Goal: Find specific page/section: Find specific page/section

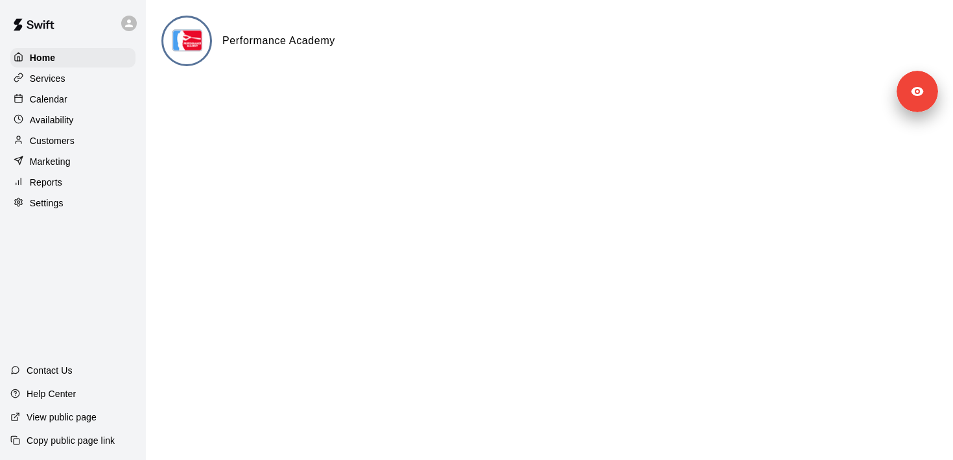
click at [54, 198] on p "Settings" at bounding box center [47, 203] width 34 height 13
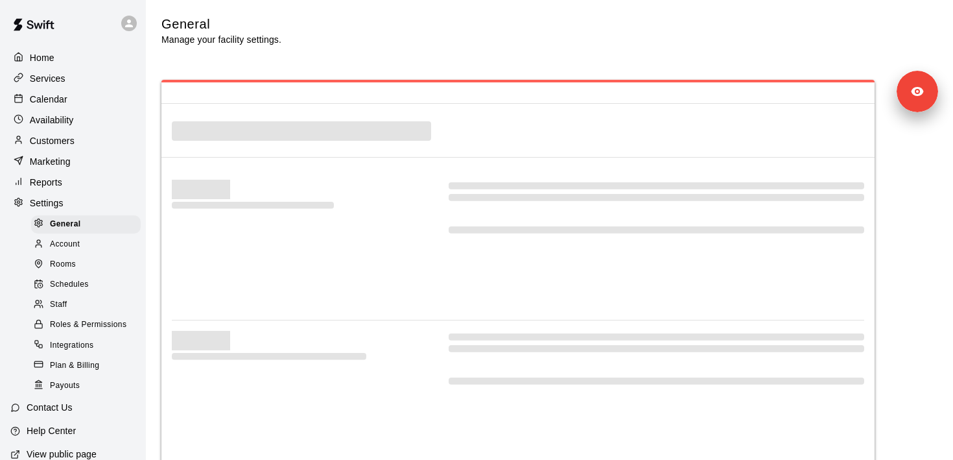
select select "**"
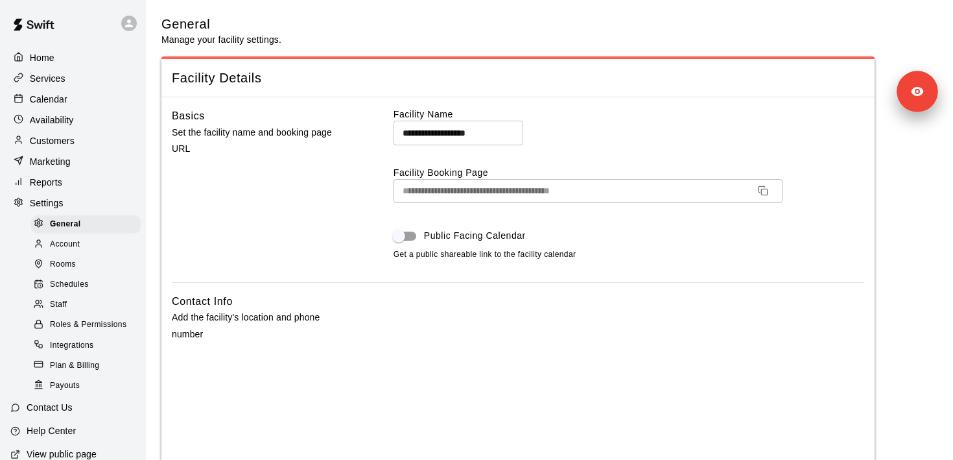
click at [73, 145] on p "Customers" at bounding box center [52, 140] width 45 height 13
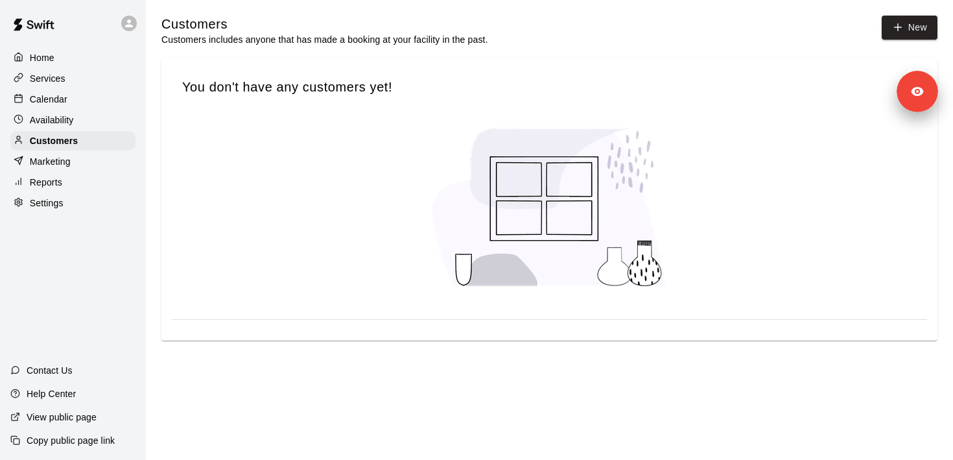
click at [60, 52] on div "Home" at bounding box center [72, 57] width 125 height 19
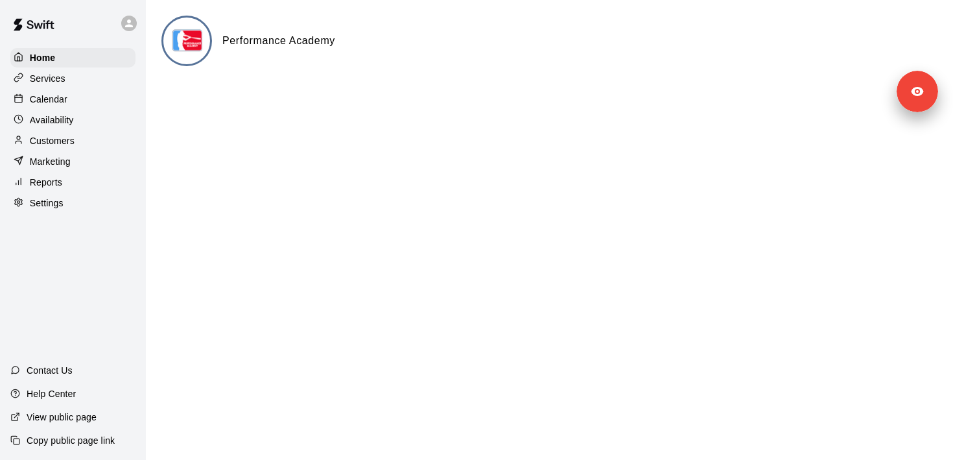
click at [72, 142] on p "Customers" at bounding box center [52, 140] width 45 height 13
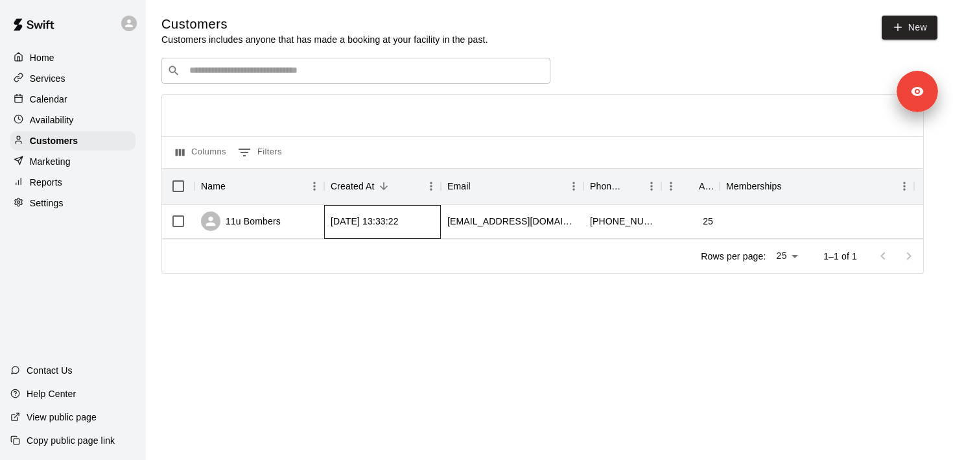
click at [386, 226] on div "2025-08-19 13:33:22" at bounding box center [365, 221] width 68 height 13
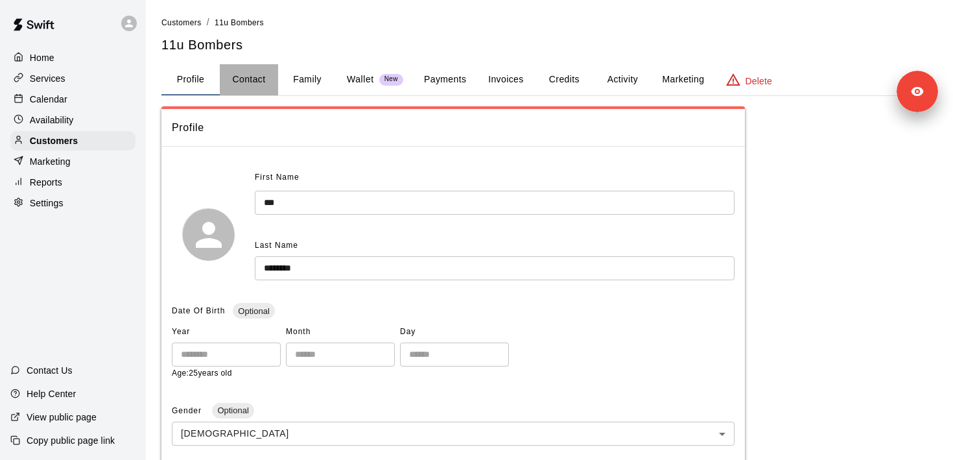
click at [259, 84] on button "Contact" at bounding box center [249, 79] width 58 height 31
select select "**"
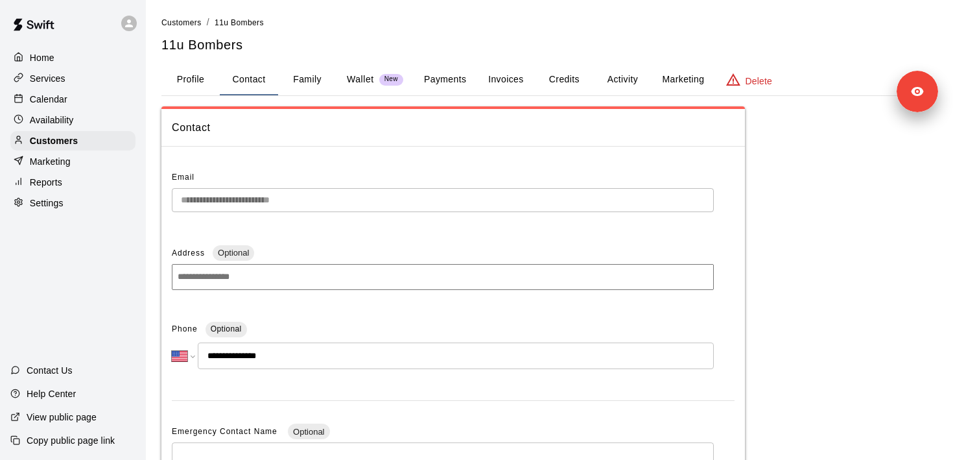
click at [317, 82] on button "Family" at bounding box center [307, 79] width 58 height 31
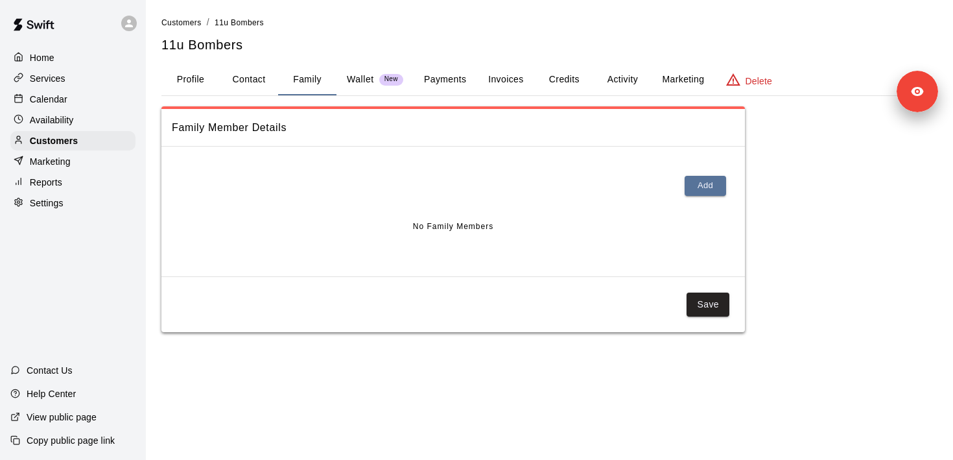
click at [418, 90] on button "Payments" at bounding box center [445, 79] width 63 height 31
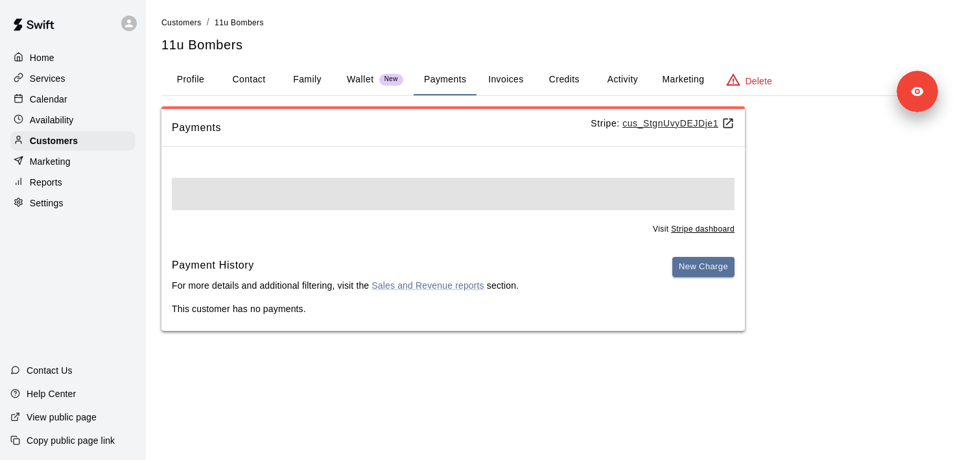
click at [653, 119] on u "cus_StgnUvyDEJDje1" at bounding box center [679, 123] width 112 height 10
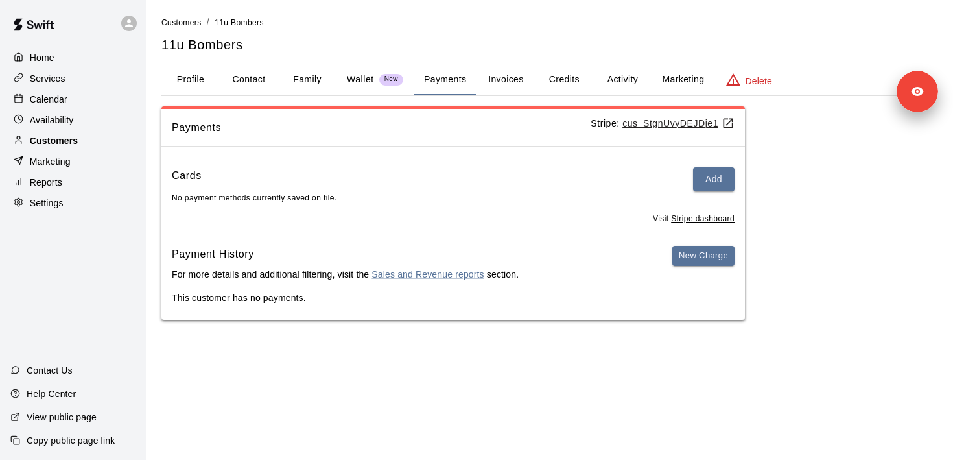
click at [67, 141] on p "Customers" at bounding box center [54, 140] width 48 height 13
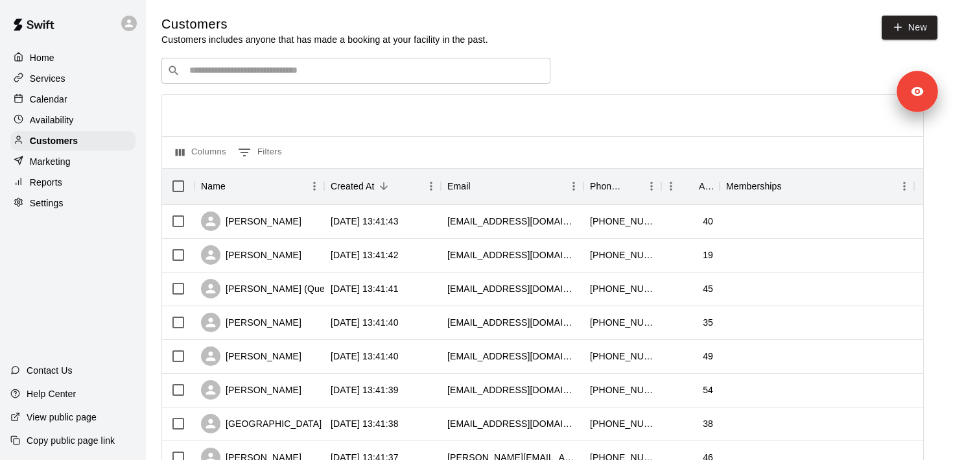
scroll to position [660, 0]
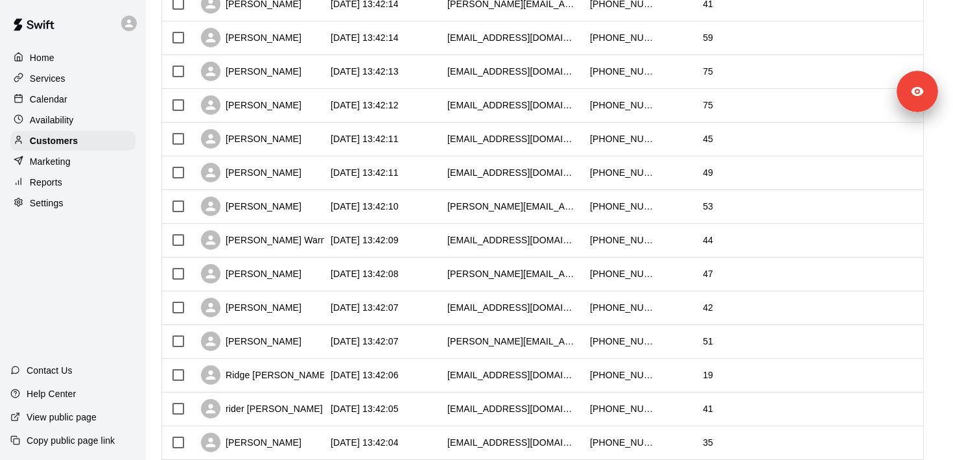
scroll to position [660, 0]
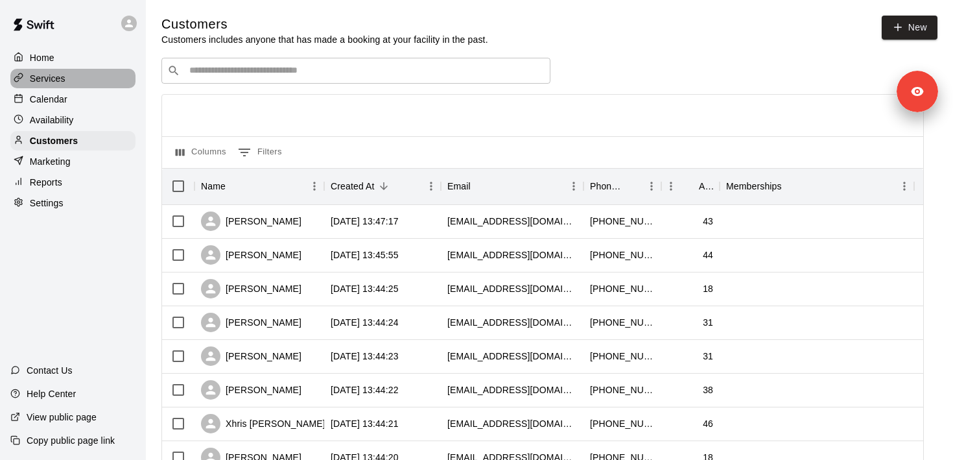
click at [93, 71] on div "Services" at bounding box center [72, 78] width 125 height 19
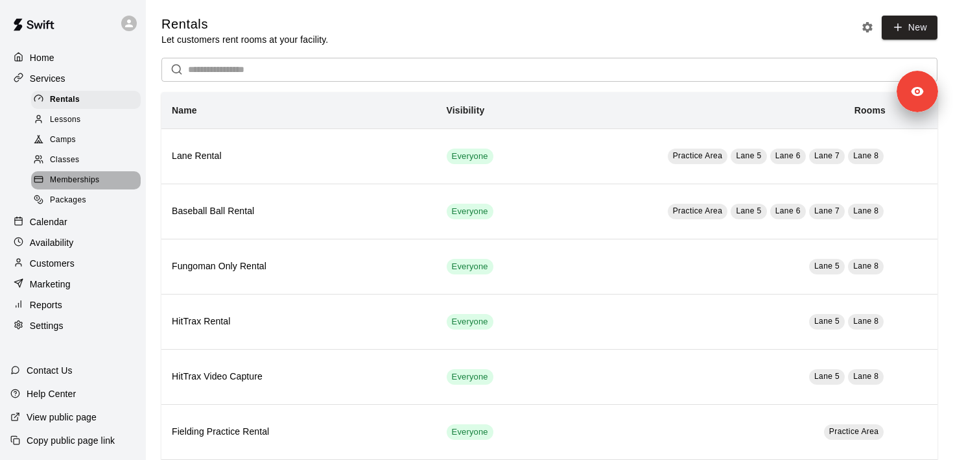
click at [109, 173] on div "Memberships" at bounding box center [86, 180] width 110 height 18
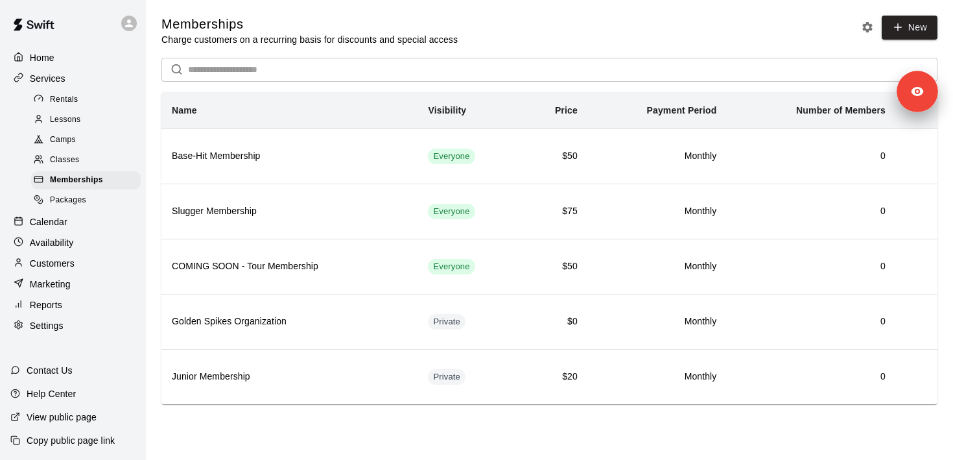
click at [104, 64] on div "Home" at bounding box center [72, 57] width 125 height 19
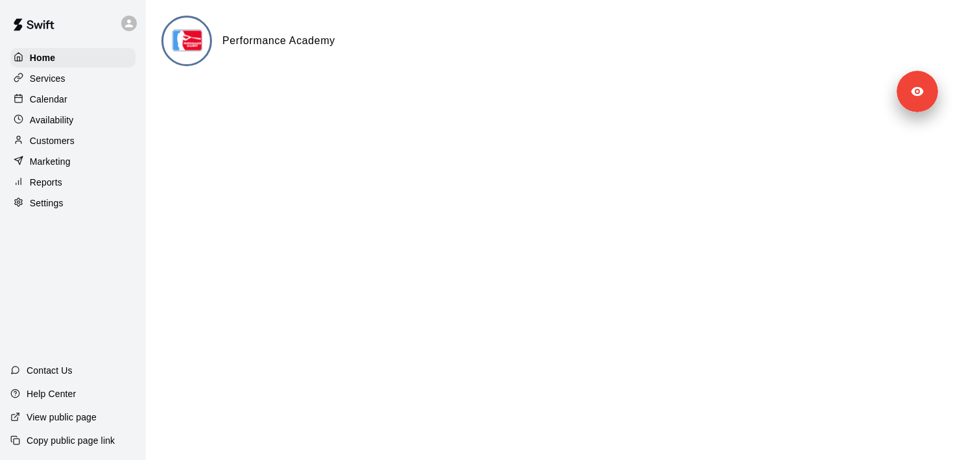
click at [96, 136] on div "Customers" at bounding box center [72, 140] width 125 height 19
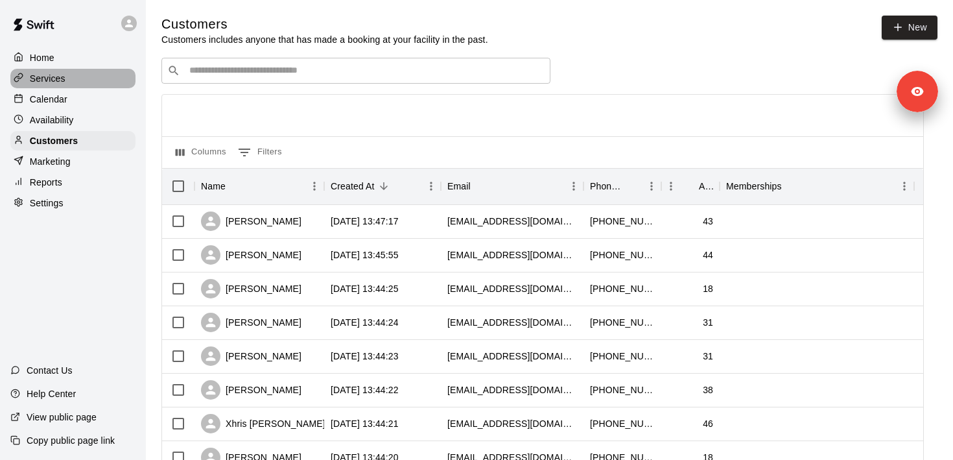
click at [83, 84] on div "Services" at bounding box center [72, 78] width 125 height 19
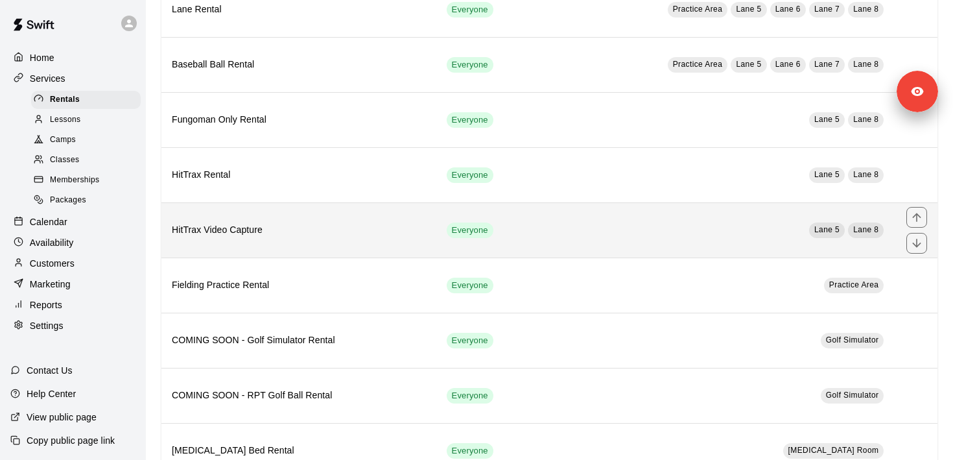
scroll to position [246, 0]
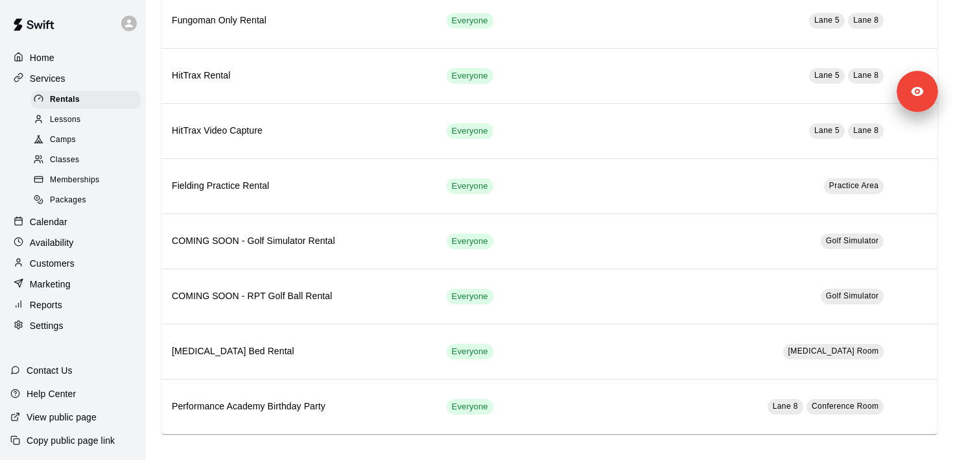
click at [87, 169] on link "Classes" at bounding box center [88, 160] width 115 height 20
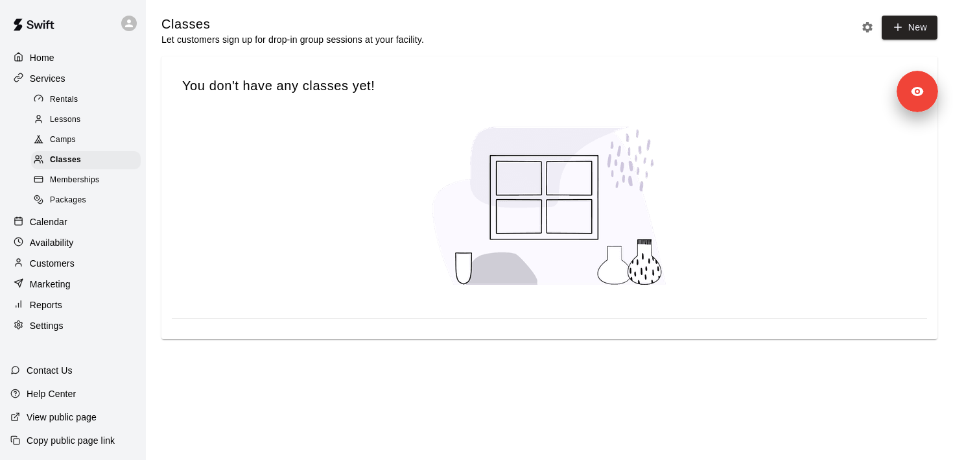
click at [98, 184] on span "Memberships" at bounding box center [74, 180] width 49 height 13
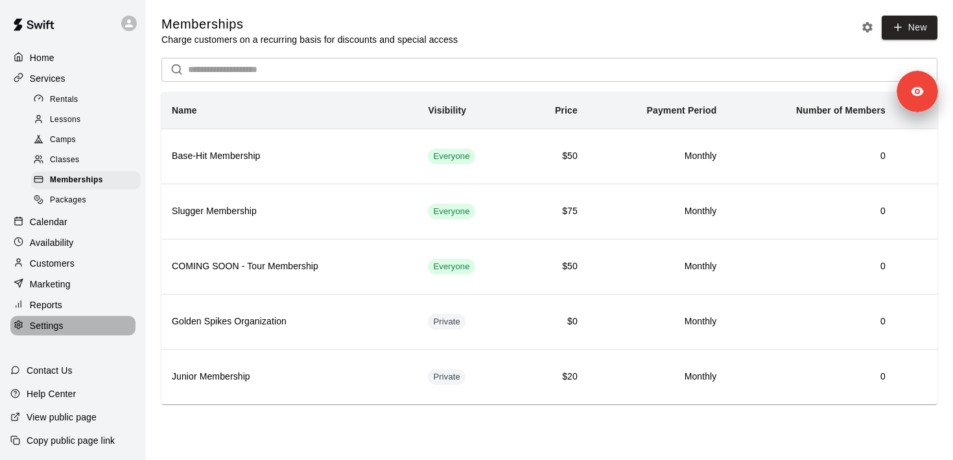
click at [66, 319] on div "Settings" at bounding box center [72, 325] width 125 height 19
select select "**"
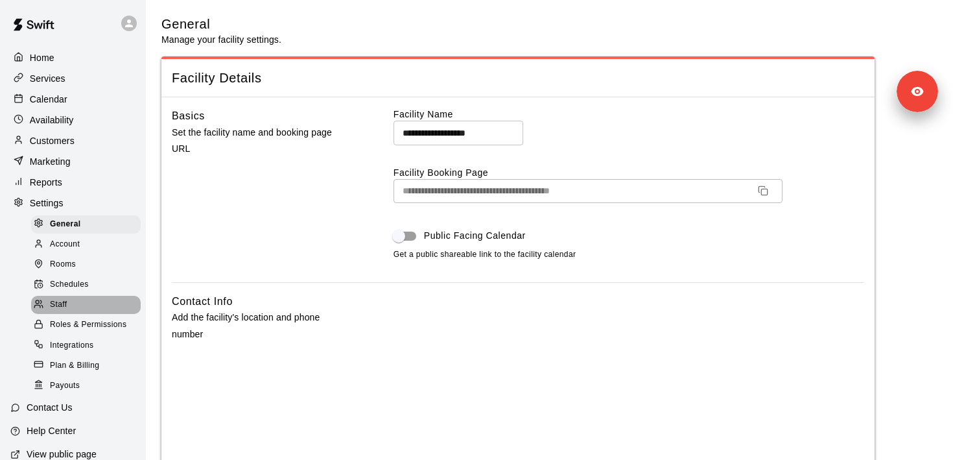
drag, startPoint x: 86, startPoint y: 297, endPoint x: 94, endPoint y: 280, distance: 18.6
click at [87, 297] on div "Staff" at bounding box center [86, 305] width 110 height 18
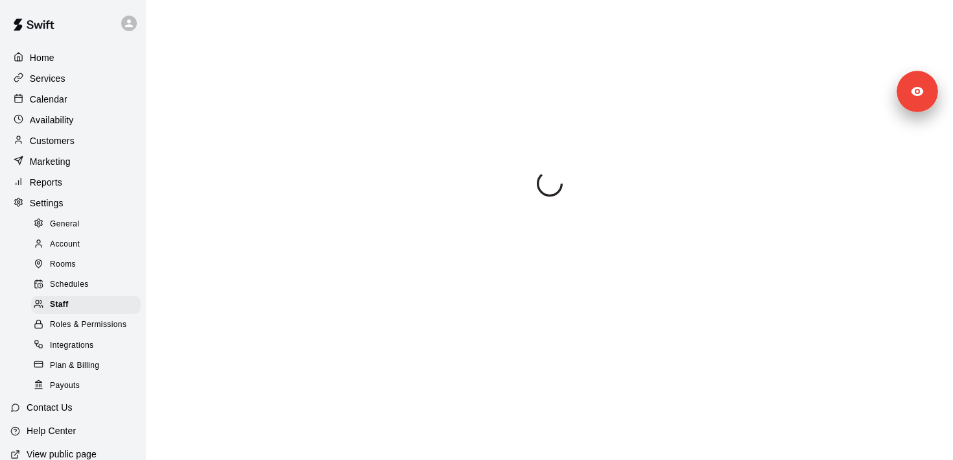
click at [126, 27] on icon at bounding box center [129, 24] width 12 height 12
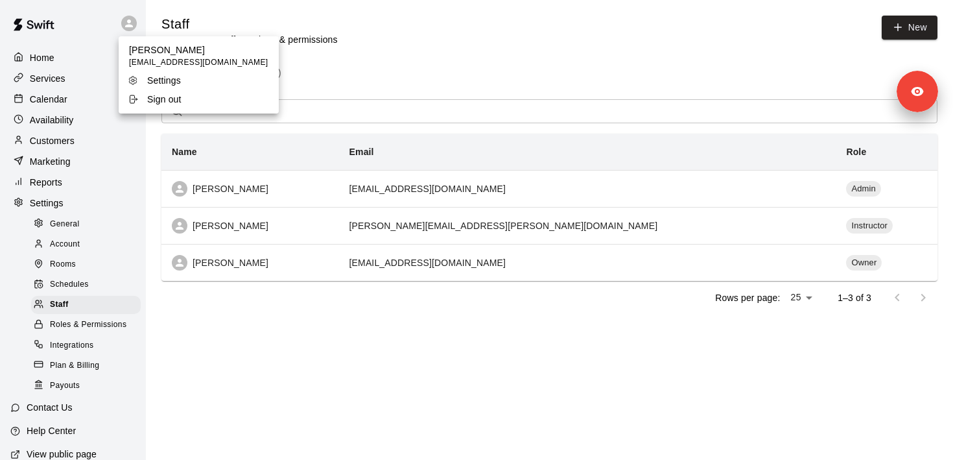
click at [127, 27] on div at bounding box center [476, 230] width 953 height 460
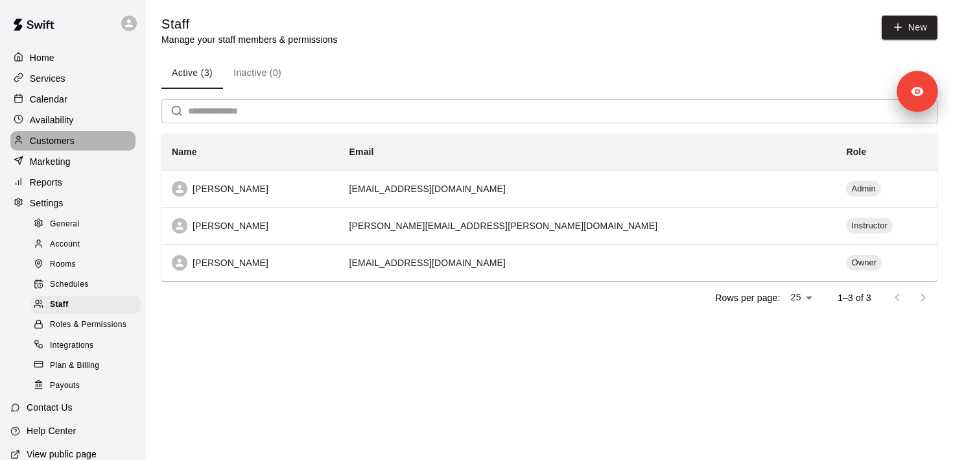
click at [70, 141] on p "Customers" at bounding box center [52, 140] width 45 height 13
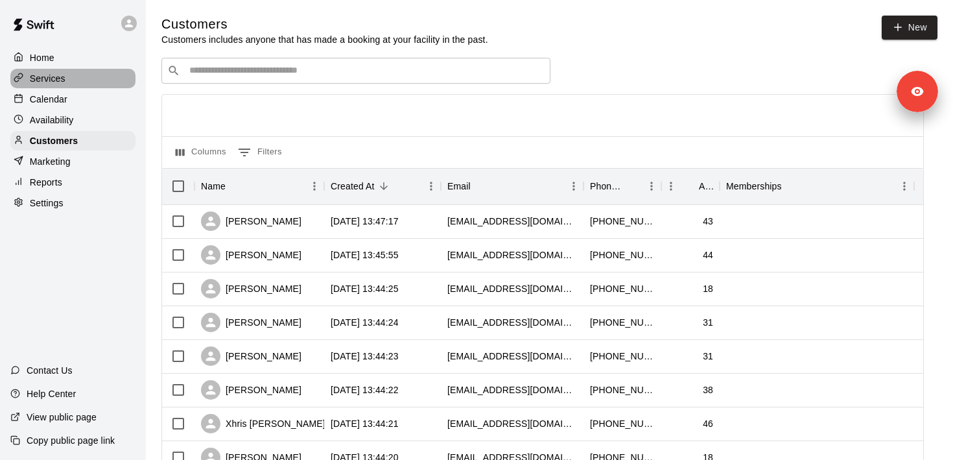
click at [99, 73] on div "Services" at bounding box center [72, 78] width 125 height 19
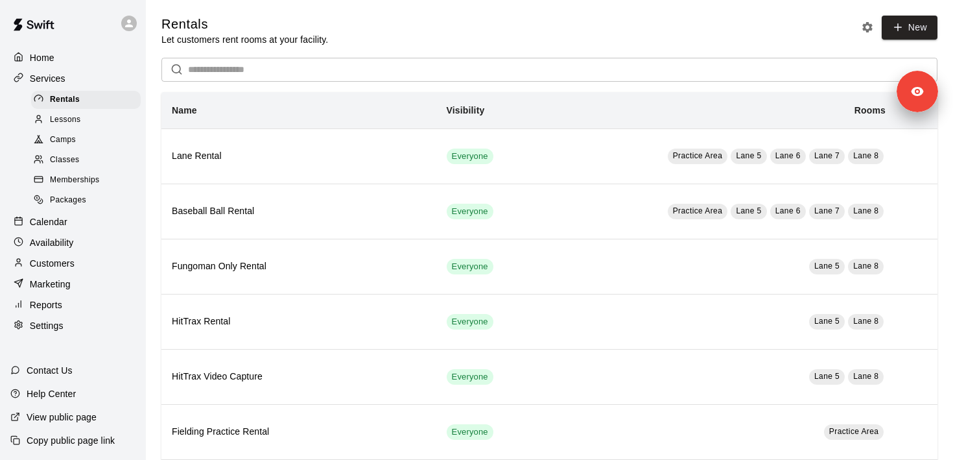
drag, startPoint x: 89, startPoint y: 178, endPoint x: 97, endPoint y: 181, distance: 8.2
click at [89, 178] on span "Memberships" at bounding box center [74, 180] width 49 height 13
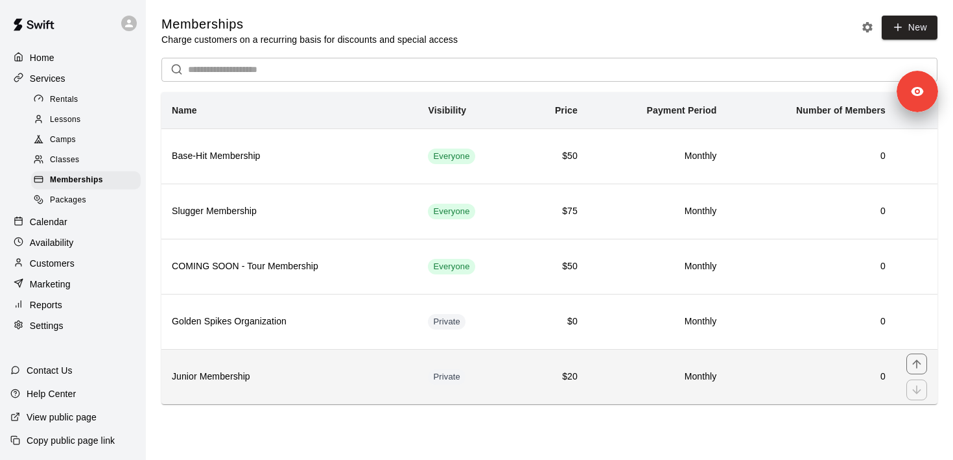
click at [290, 380] on h6 "Junior Membership" at bounding box center [289, 377] width 235 height 14
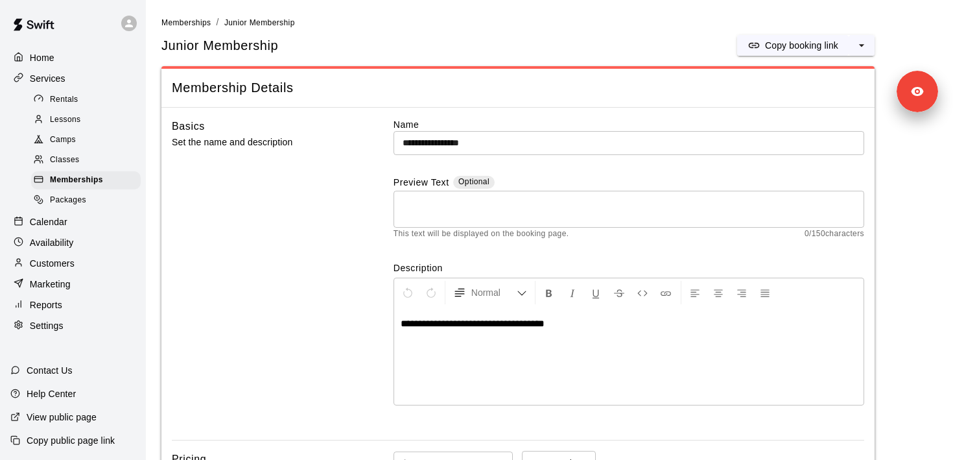
scroll to position [540, 0]
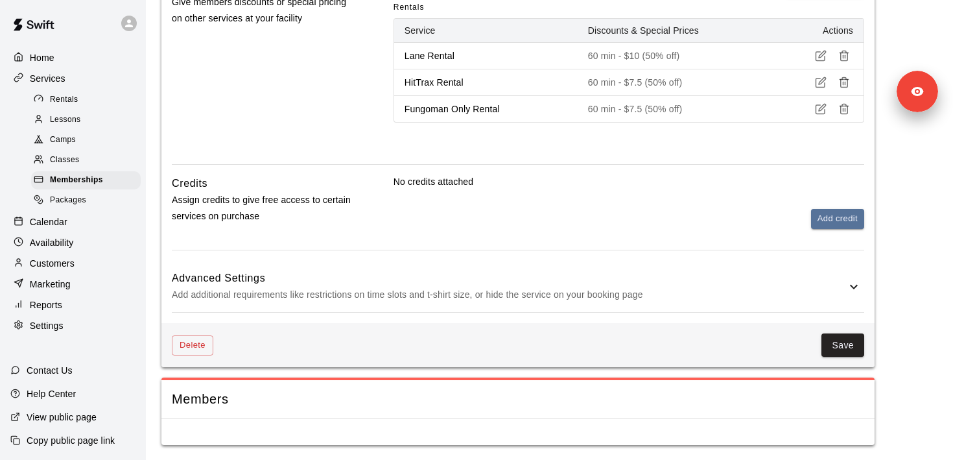
click at [471, 289] on p "Add additional requirements like restrictions on time slots and t-shirt size, o…" at bounding box center [509, 295] width 675 height 16
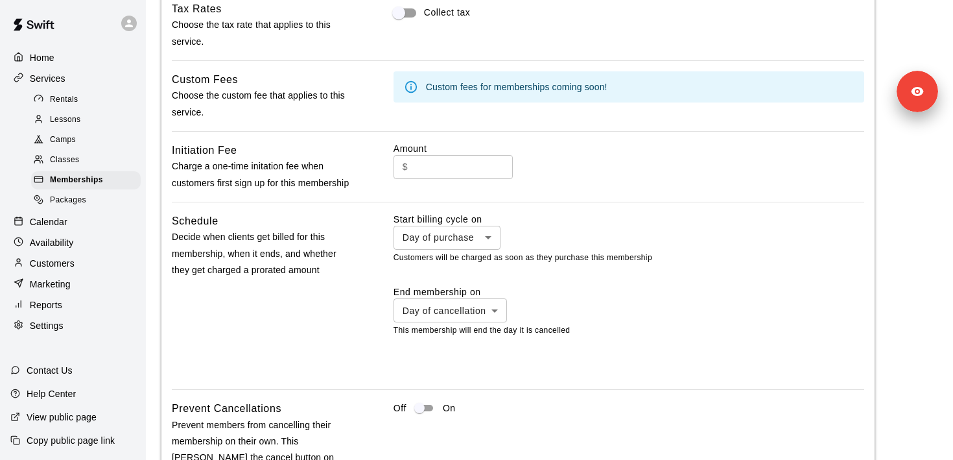
scroll to position [626, 0]
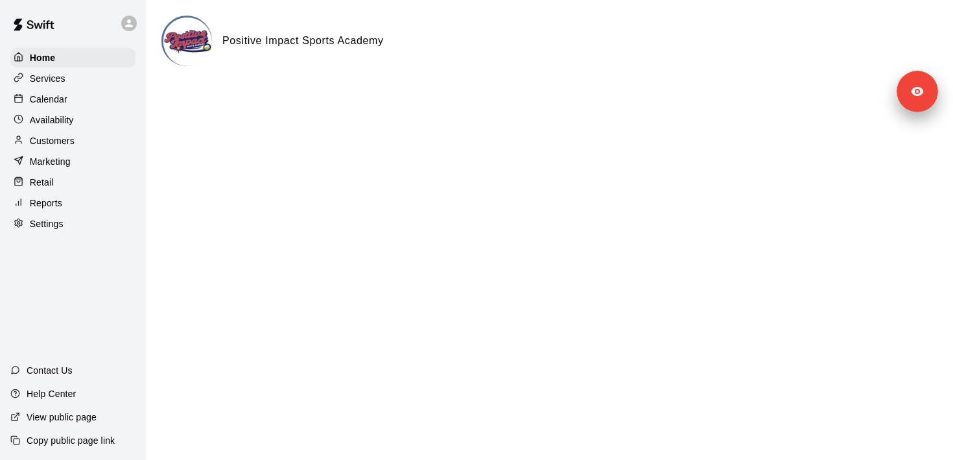
click at [81, 143] on div "Customers" at bounding box center [72, 140] width 125 height 19
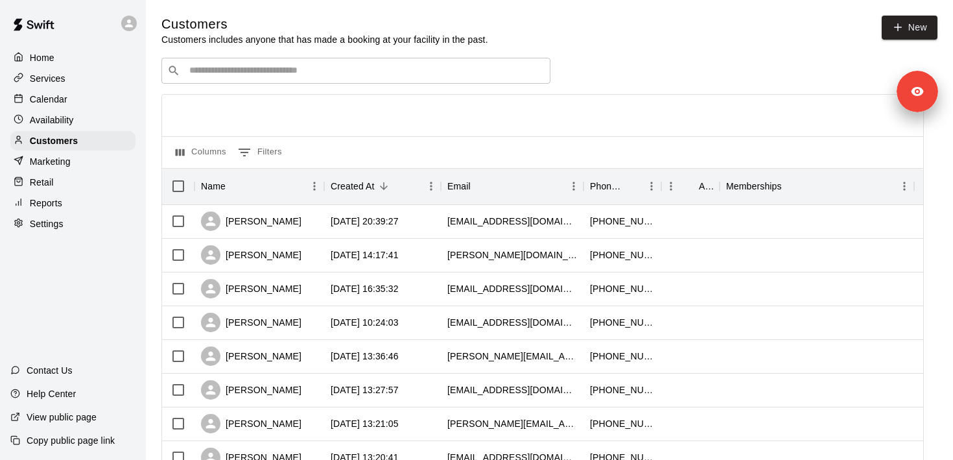
click at [223, 79] on div "​ ​" at bounding box center [356, 71] width 389 height 26
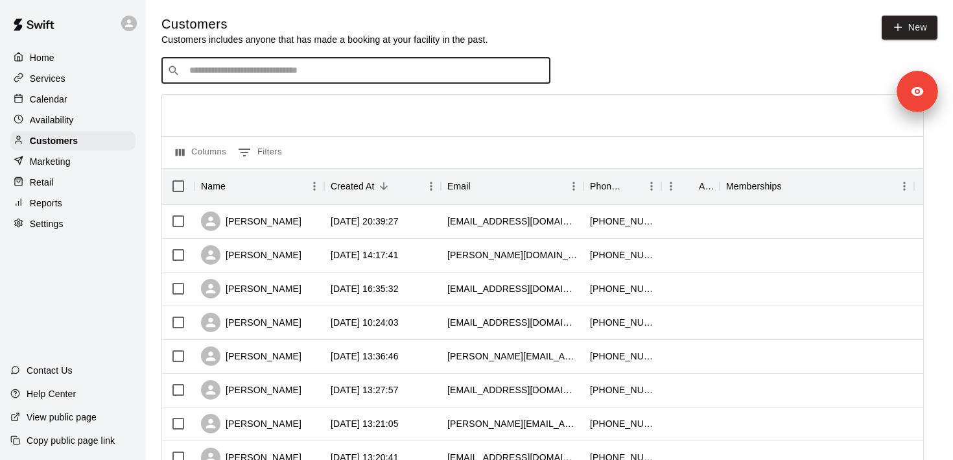
paste input "**********"
drag, startPoint x: 130, startPoint y: 72, endPoint x: 27, endPoint y: 71, distance: 102.5
type input "**********"
drag, startPoint x: 328, startPoint y: 73, endPoint x: 158, endPoint y: 63, distance: 170.9
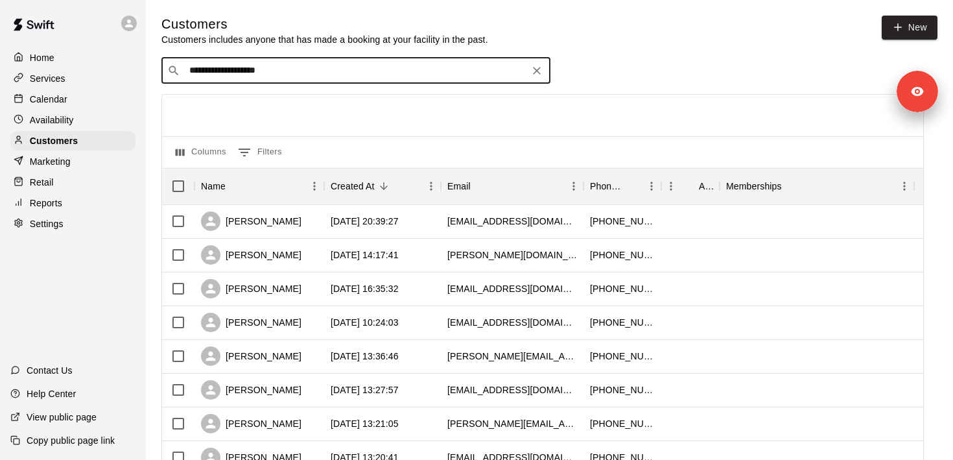
click at [164, 63] on div "**********" at bounding box center [356, 71] width 389 height 26
click at [56, 75] on p "Services" at bounding box center [48, 78] width 36 height 13
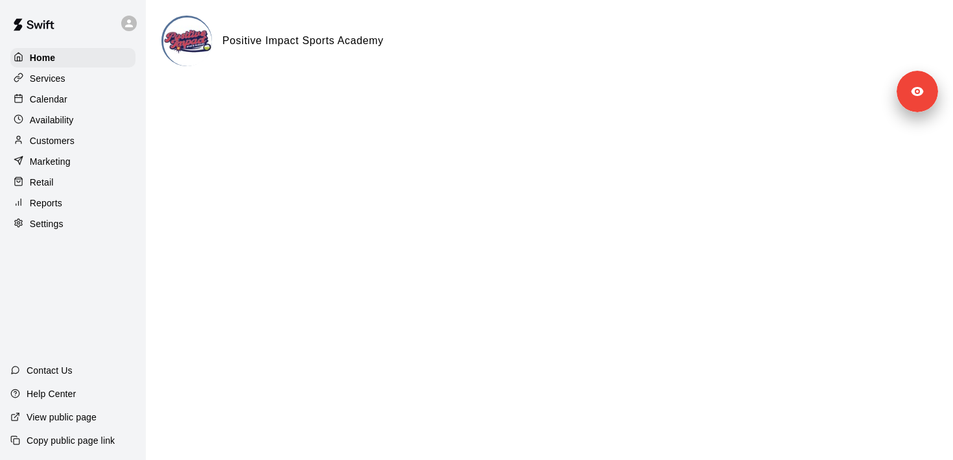
click at [91, 80] on div "Services" at bounding box center [72, 78] width 125 height 19
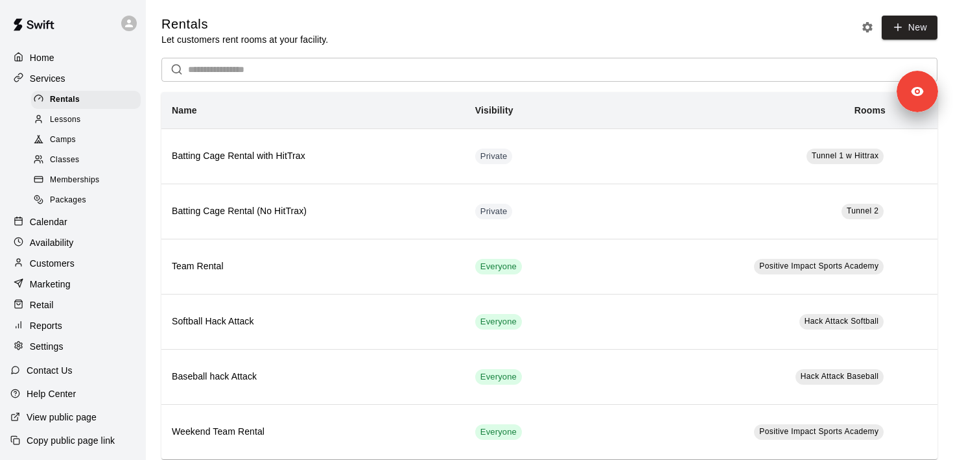
click at [94, 121] on div "Lessons" at bounding box center [86, 120] width 110 height 18
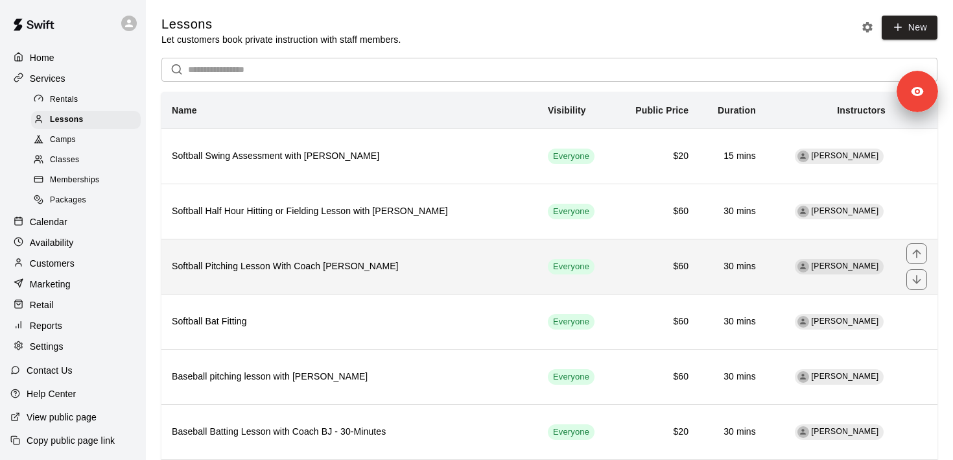
scroll to position [6, 0]
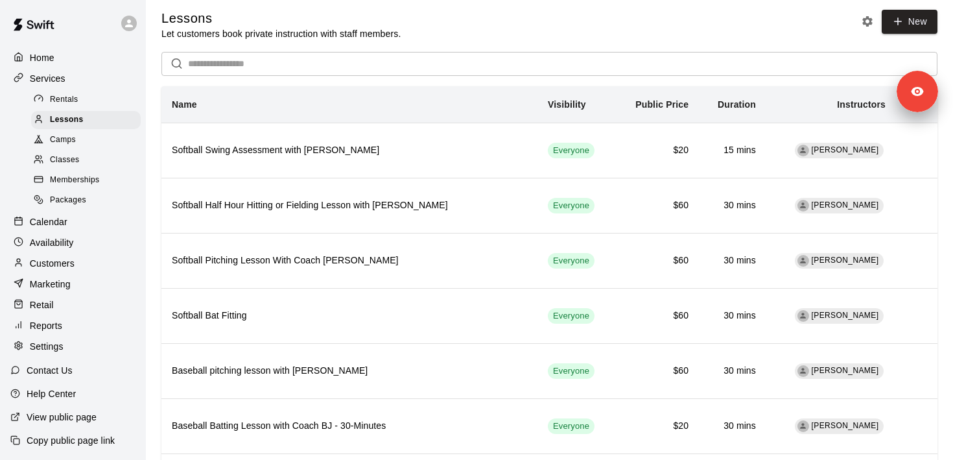
click at [222, 56] on input "text" at bounding box center [563, 64] width 750 height 24
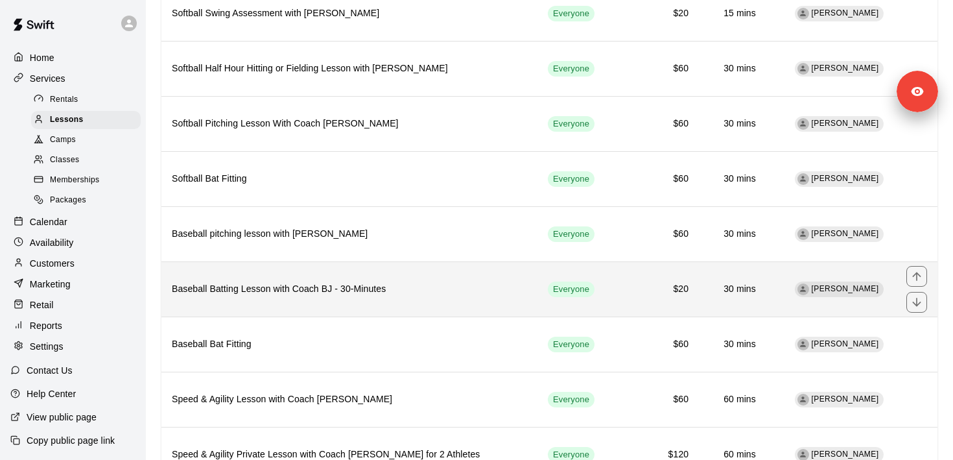
scroll to position [151, 0]
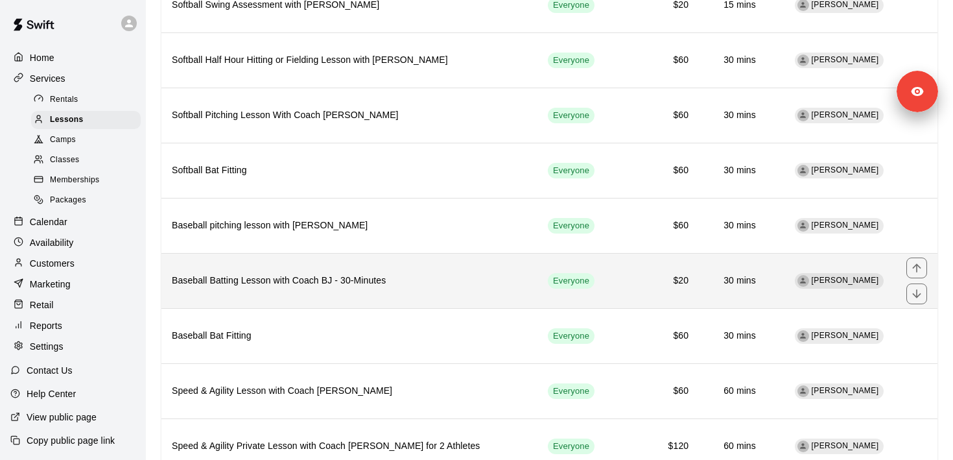
click at [420, 284] on h6 "Baseball Batting Lesson with Coach BJ - 30-Minutes" at bounding box center [349, 281] width 355 height 14
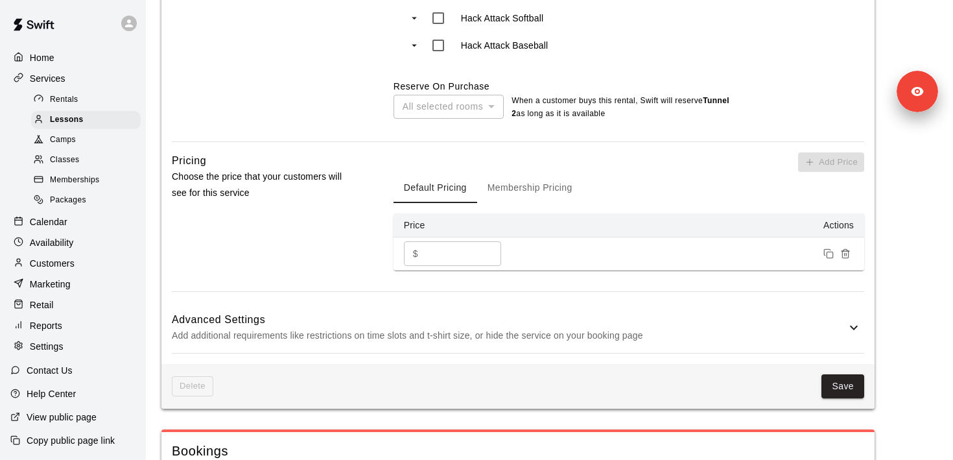
scroll to position [1219, 0]
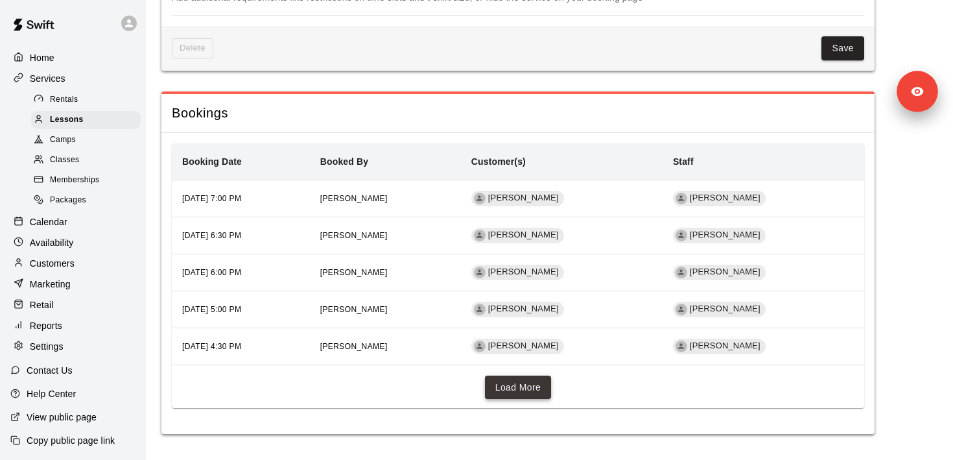
click at [545, 378] on button "Load More" at bounding box center [518, 388] width 67 height 24
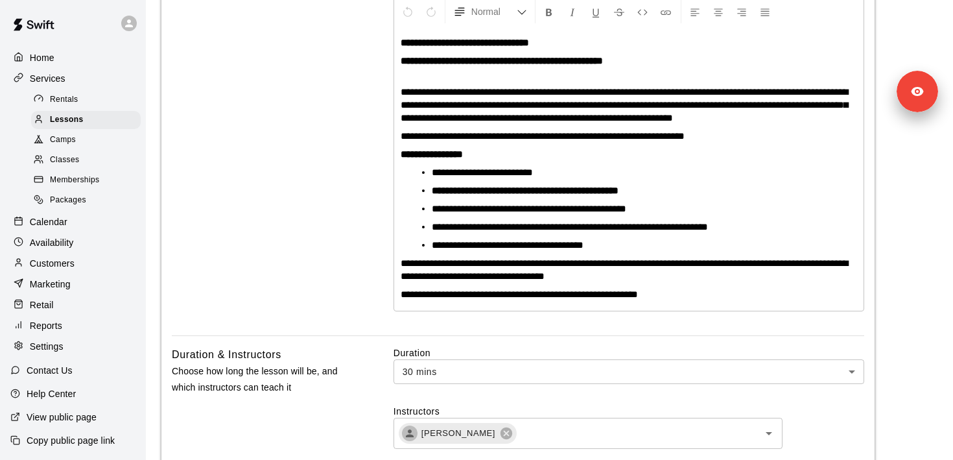
scroll to position [0, 0]
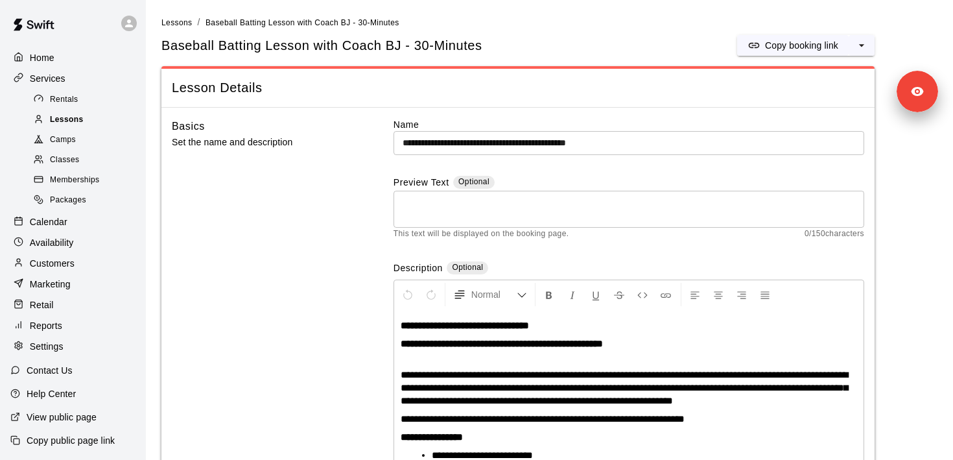
click at [86, 122] on div "Lessons" at bounding box center [86, 120] width 110 height 18
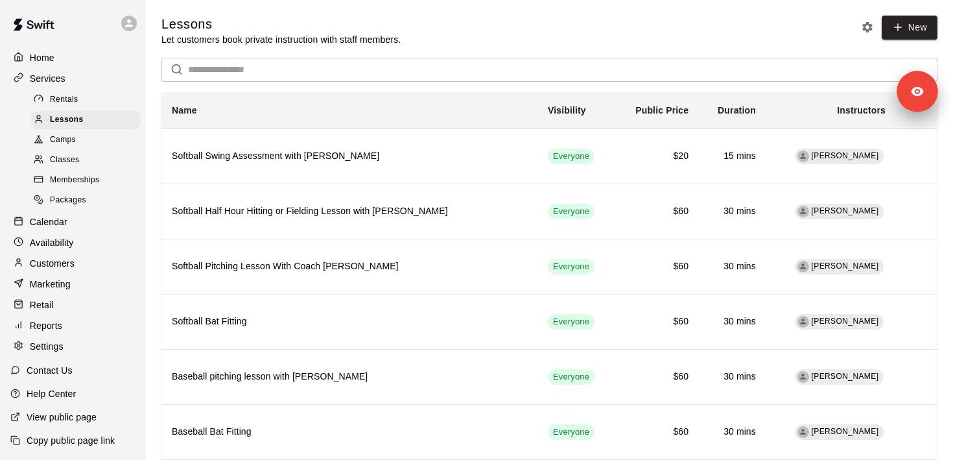
drag, startPoint x: 241, startPoint y: 49, endPoint x: 222, endPoint y: 81, distance: 37.5
click at [234, 62] on div "Lessons Let customers book private instruction with staff members. New ​ Name V…" at bounding box center [550, 320] width 776 height 609
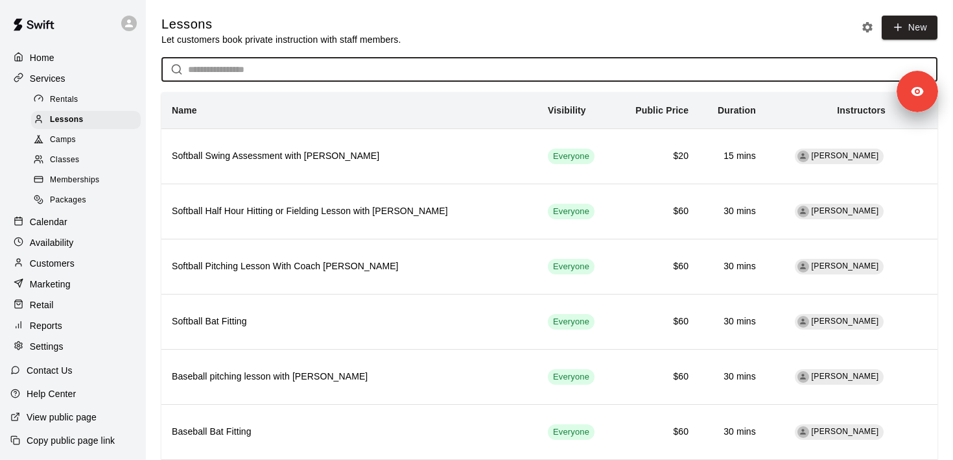
click at [224, 78] on input "text" at bounding box center [563, 70] width 750 height 24
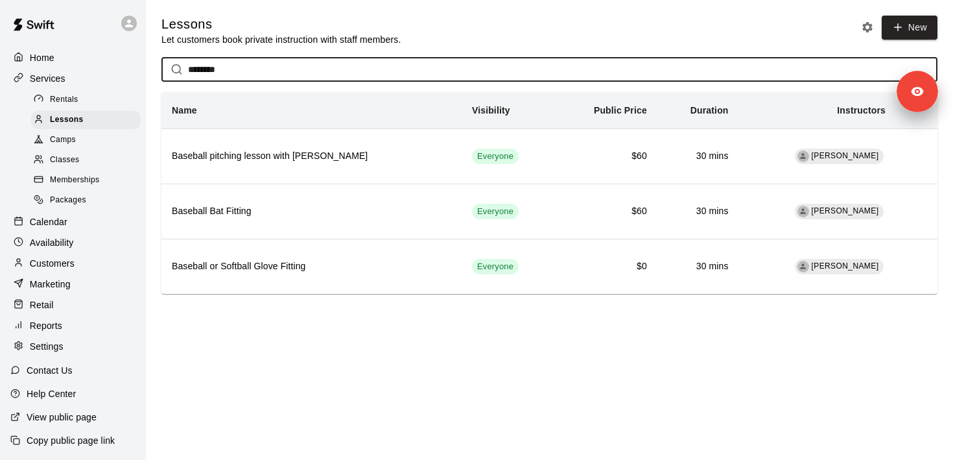
type input "********"
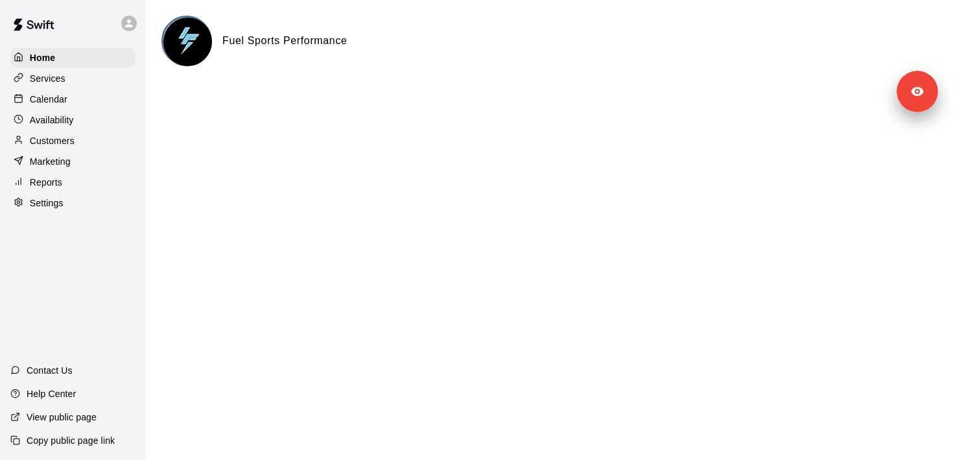
click at [70, 78] on div "Services" at bounding box center [72, 78] width 125 height 19
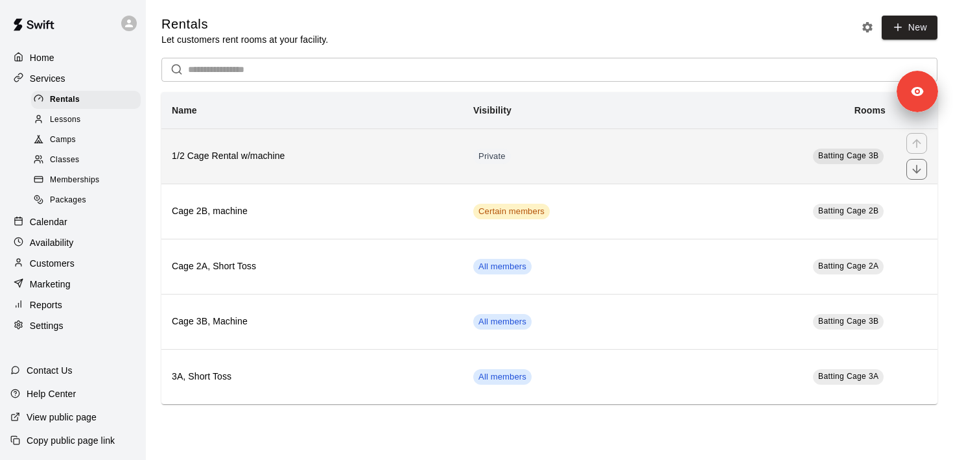
click at [313, 165] on th "1/2 Cage Rental w/machine" at bounding box center [313, 155] width 302 height 55
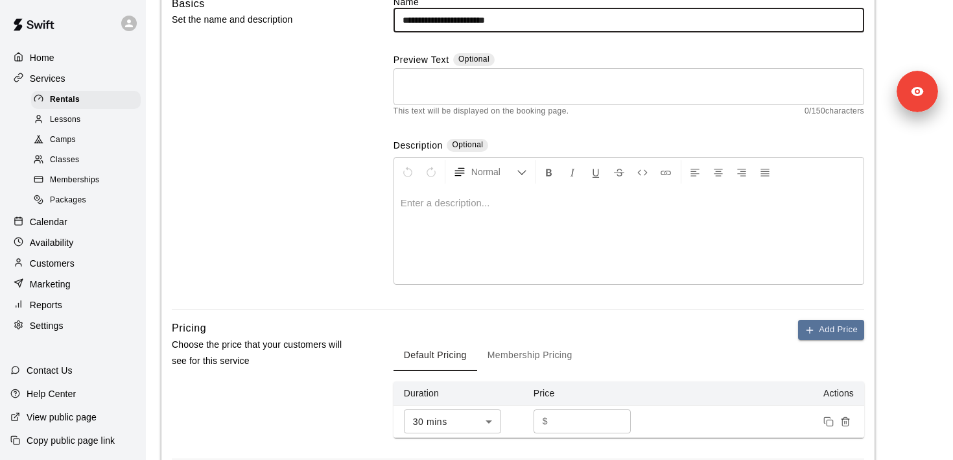
scroll to position [58, 0]
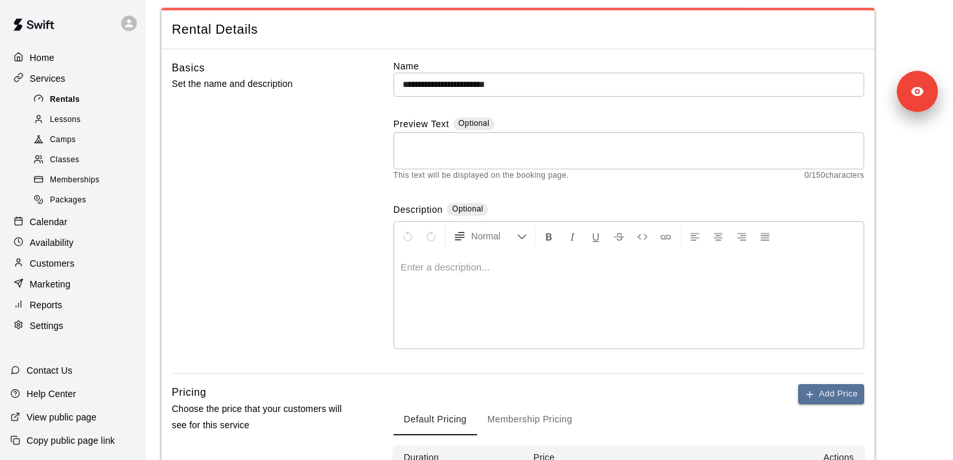
click at [82, 102] on div "Rentals" at bounding box center [86, 100] width 110 height 18
